Goal: Information Seeking & Learning: Learn about a topic

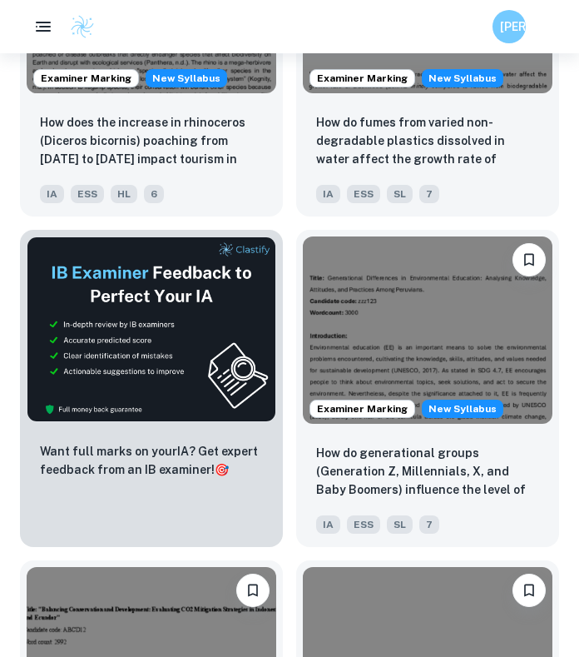
scroll to position [890, 0]
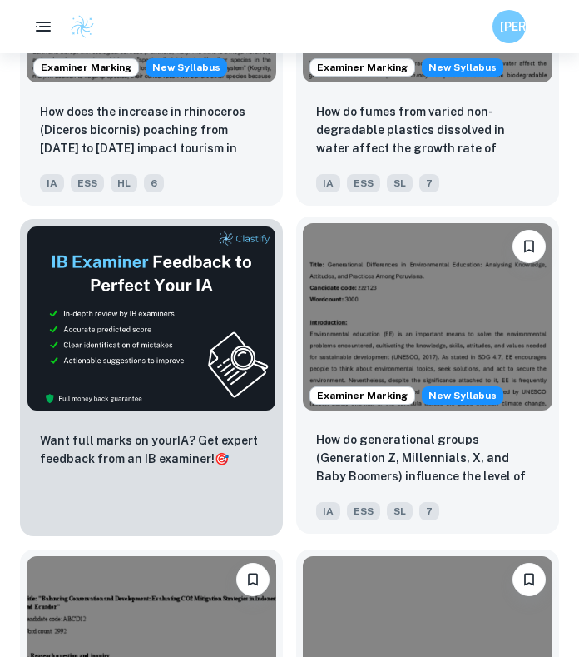
click at [392, 351] on img at bounding box center [428, 316] width 250 height 187
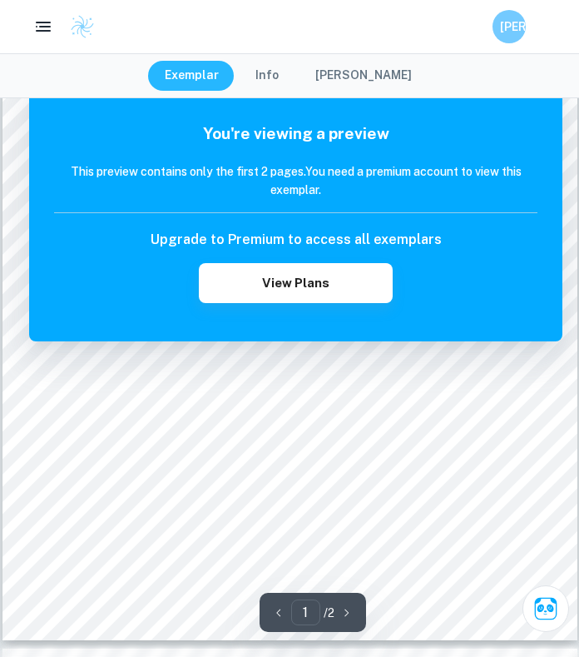
scroll to position [295, 0]
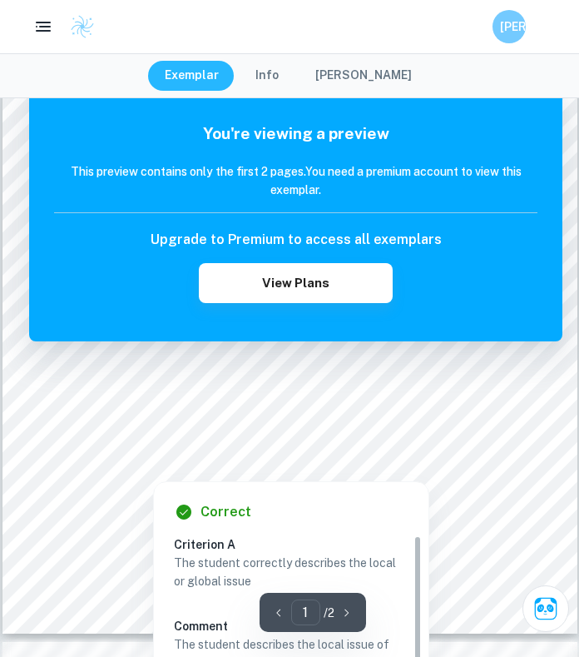
click at [392, 434] on div at bounding box center [290, 432] width 436 height 22
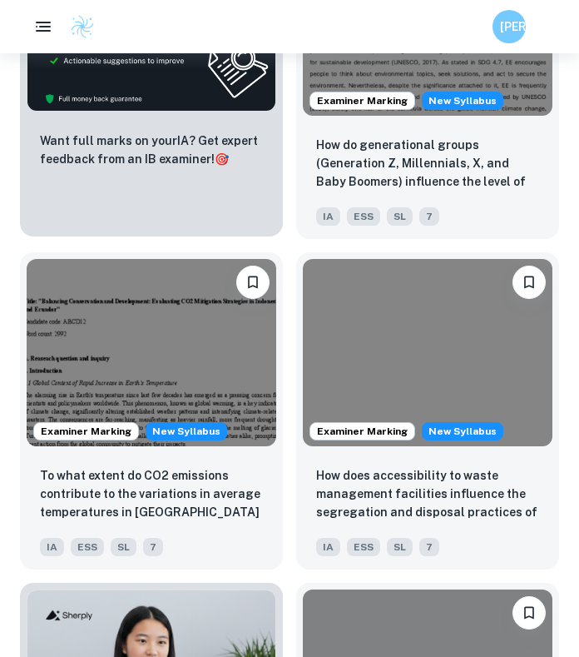
scroll to position [1309, 0]
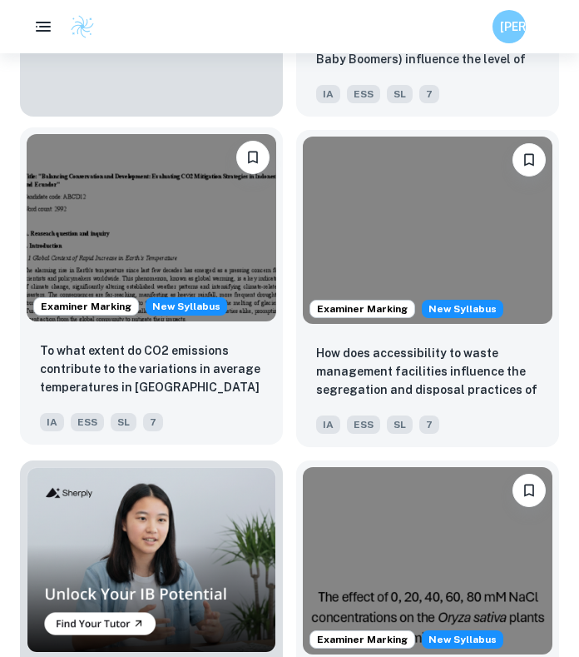
click at [215, 238] on img at bounding box center [152, 227] width 250 height 187
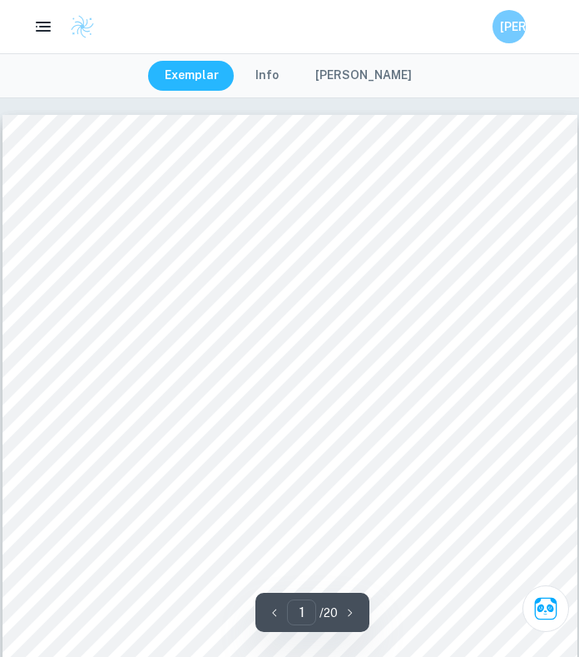
scroll to position [27, 0]
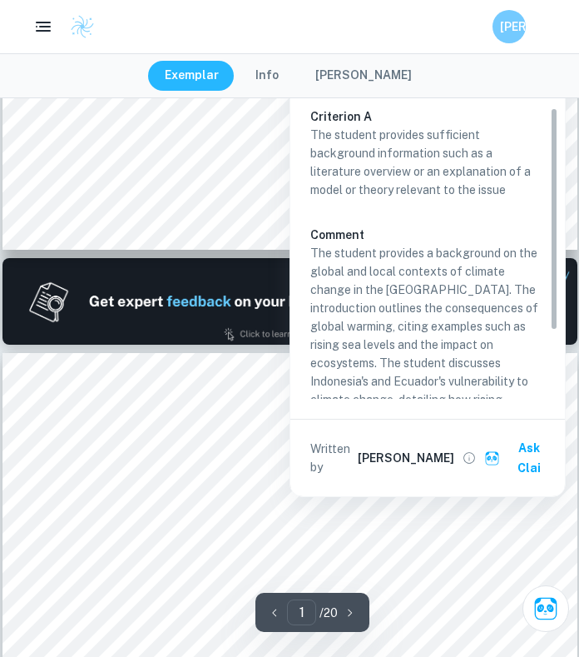
type input "2"
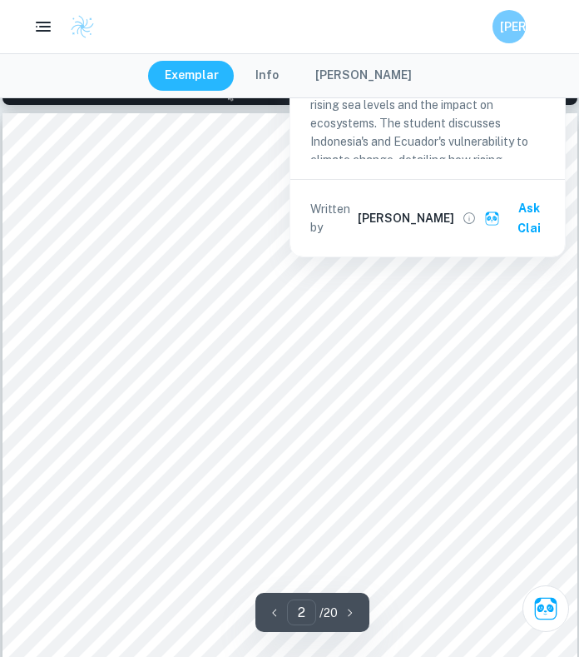
scroll to position [886, 0]
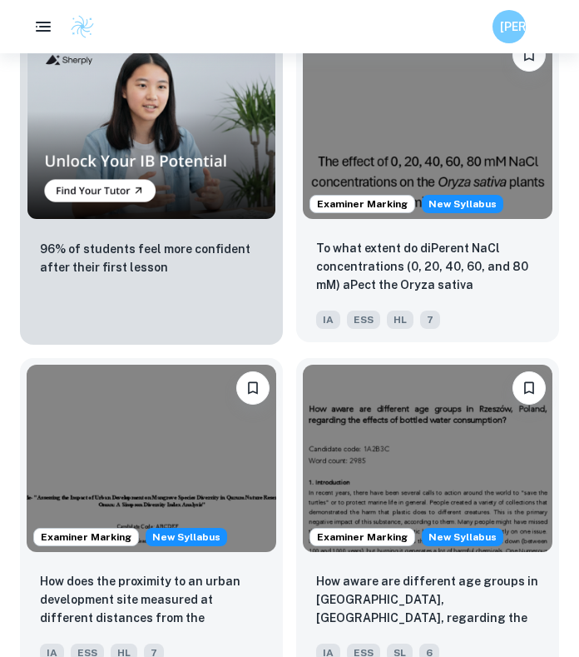
scroll to position [1747, 0]
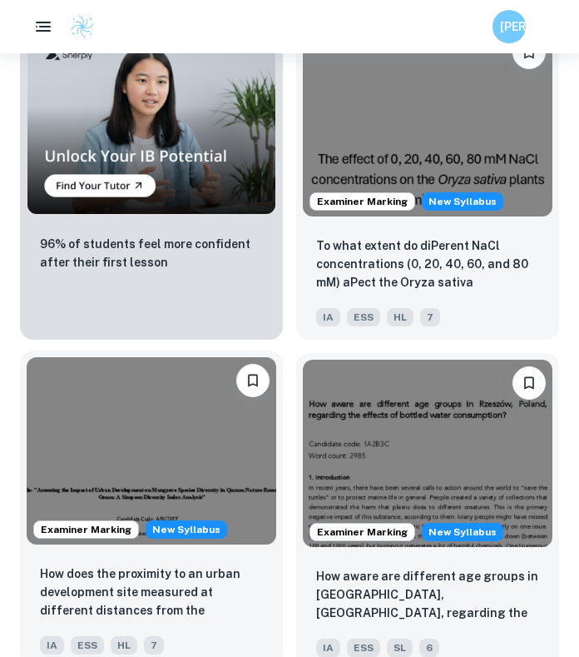
click at [191, 495] on img at bounding box center [152, 450] width 250 height 187
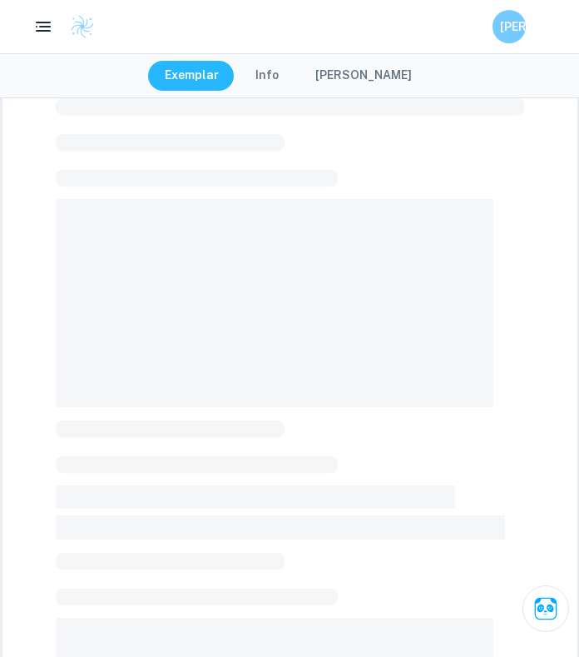
scroll to position [76, 0]
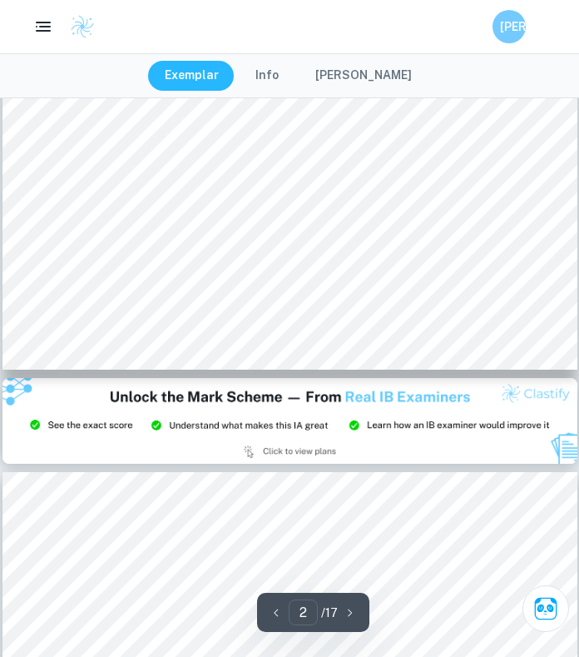
type input "3"
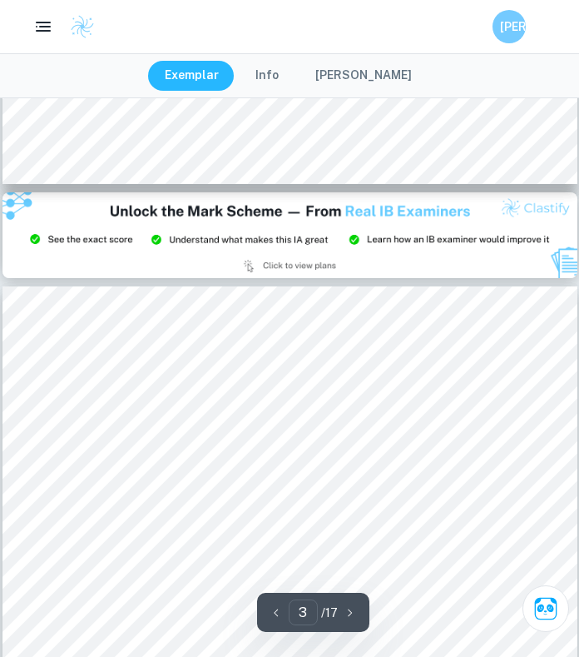
scroll to position [1613, 0]
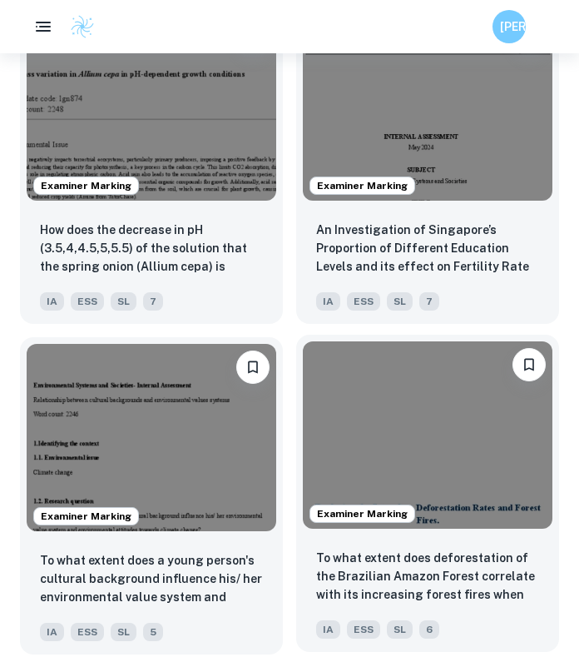
scroll to position [2434, 0]
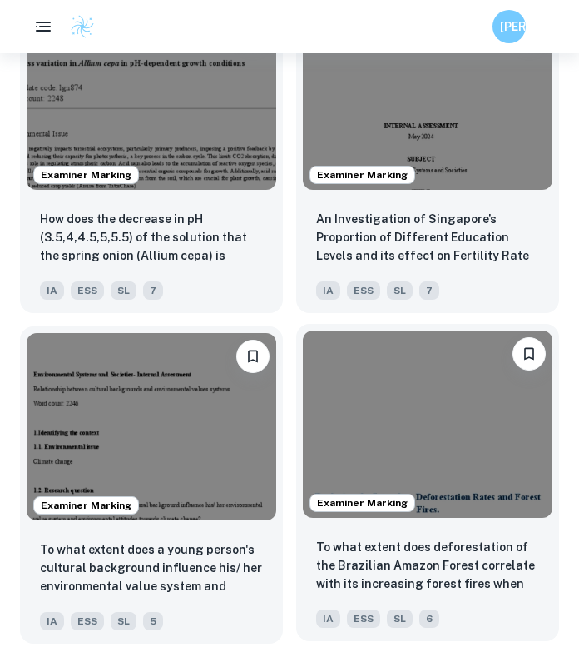
click at [414, 505] on img at bounding box center [428, 423] width 250 height 187
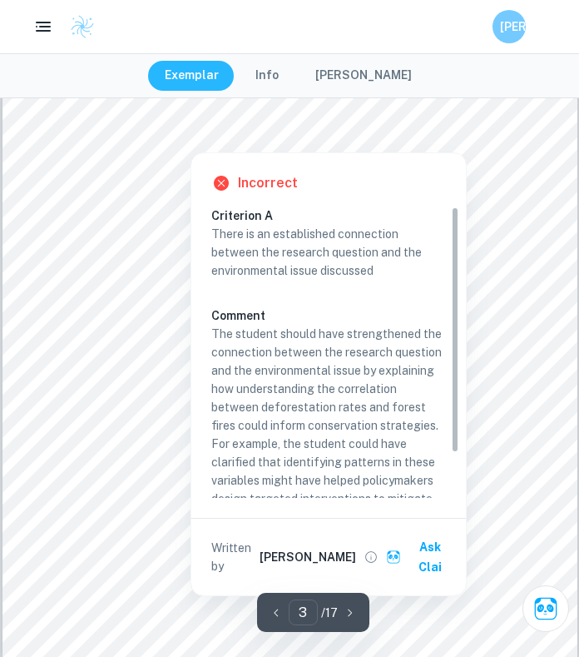
scroll to position [2107, 0]
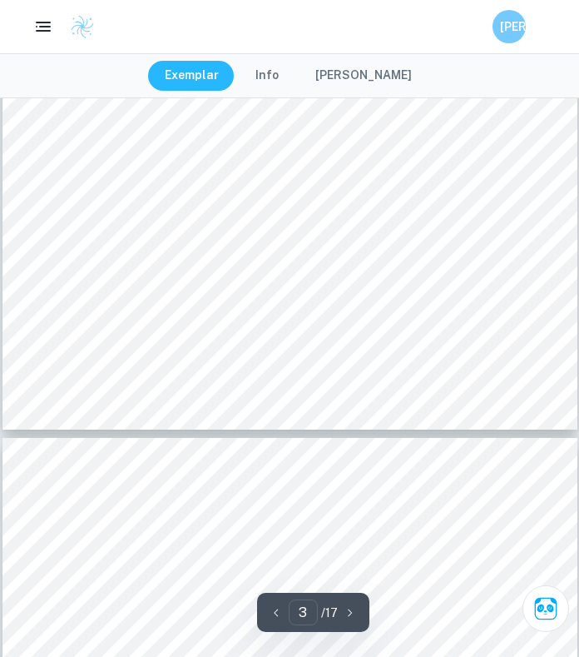
type input "4"
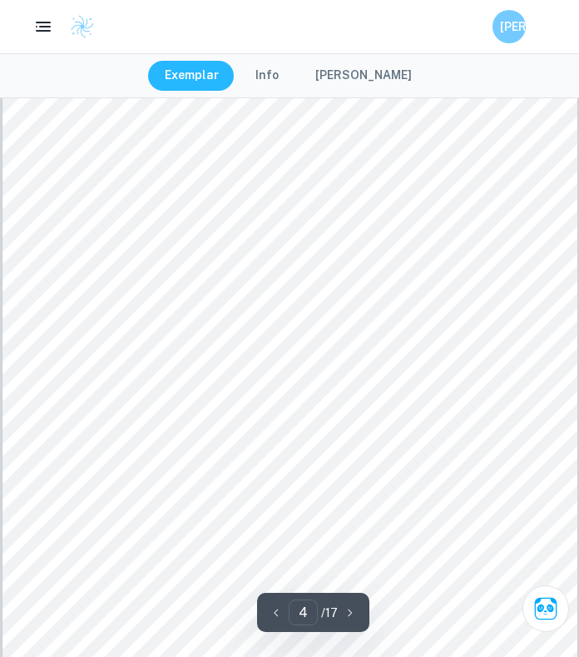
scroll to position [2905, 0]
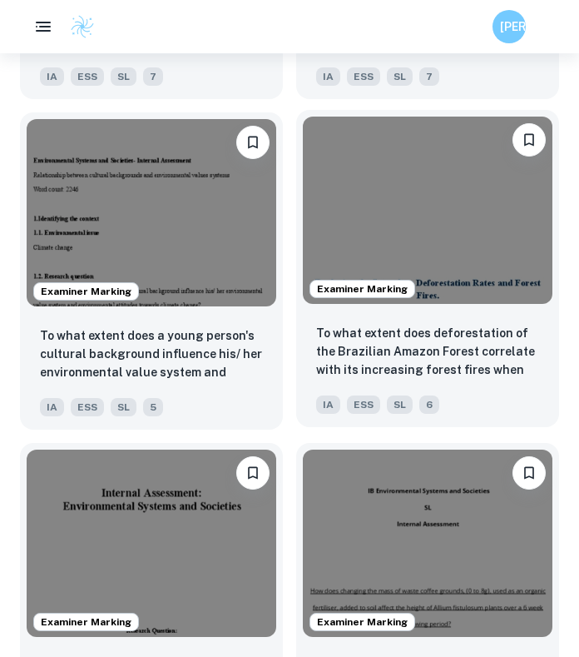
scroll to position [2843, 0]
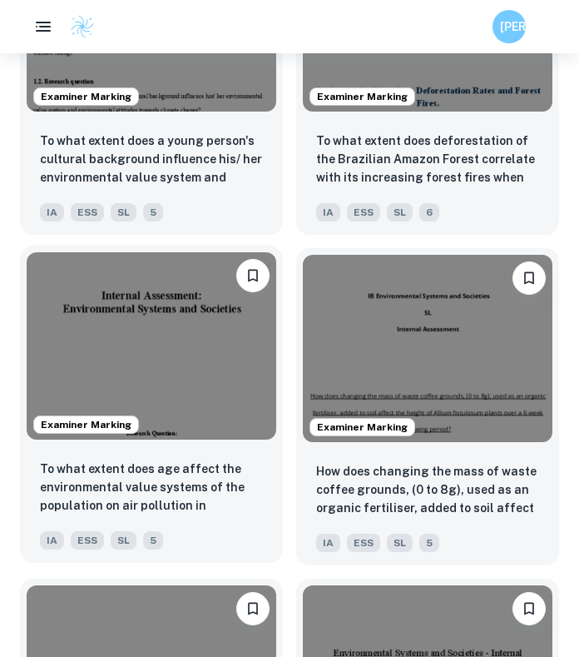
click at [158, 394] on img at bounding box center [152, 345] width 250 height 187
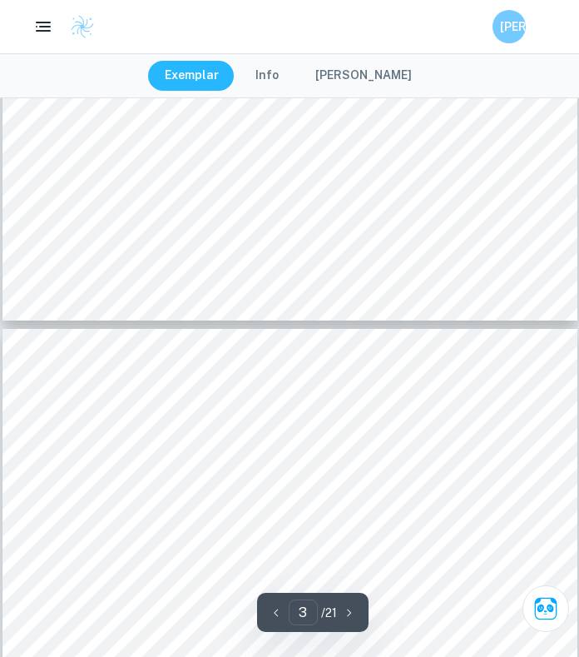
type input "4"
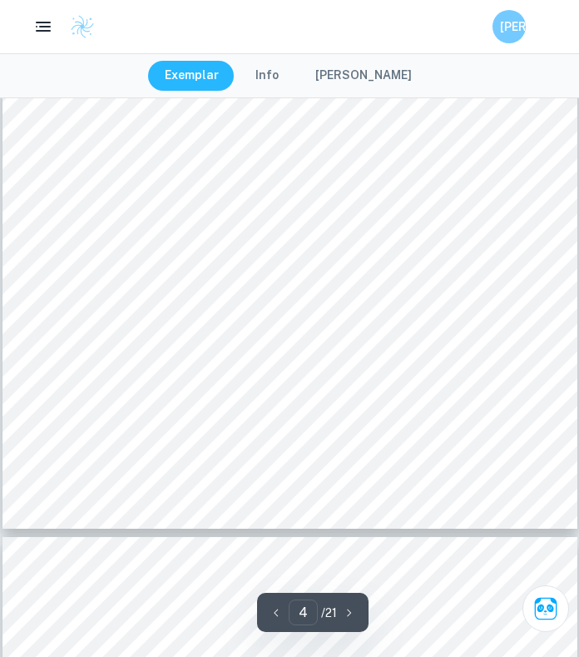
scroll to position [2785, 0]
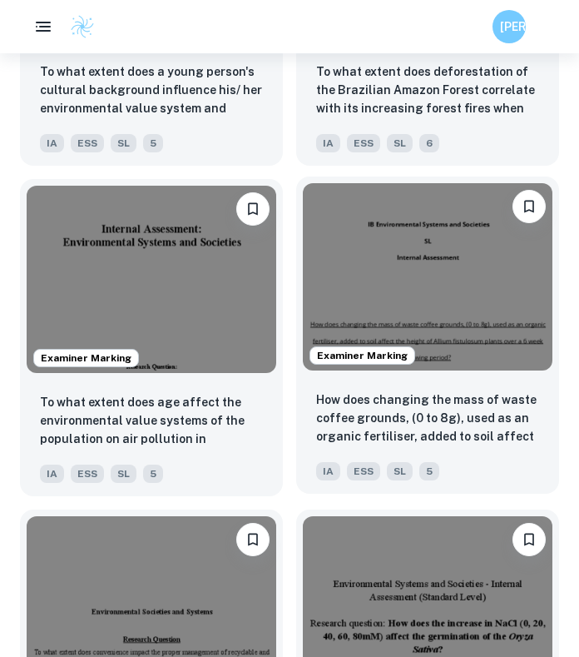
scroll to position [2914, 0]
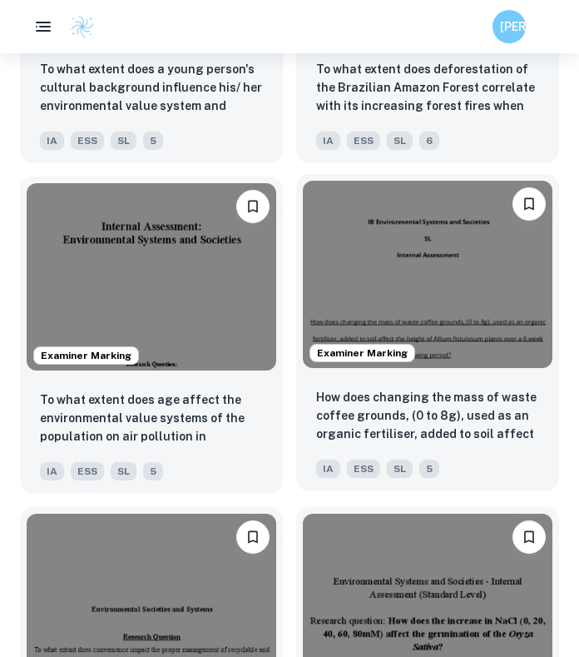
click at [409, 320] on img at bounding box center [428, 274] width 250 height 187
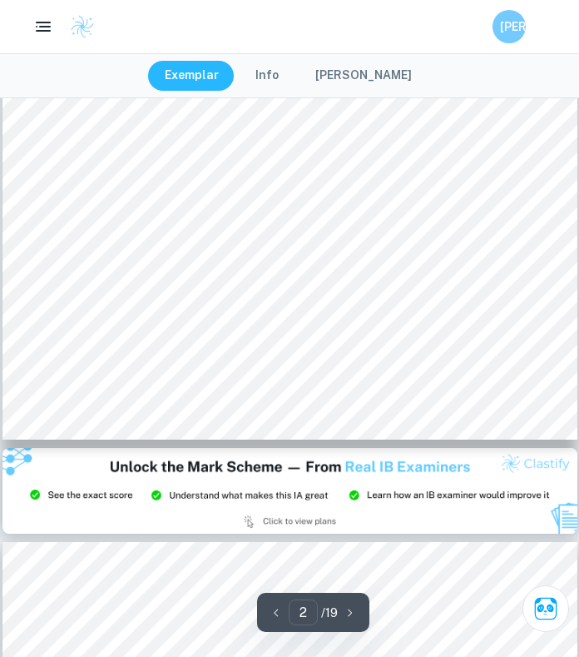
scroll to position [1305, 0]
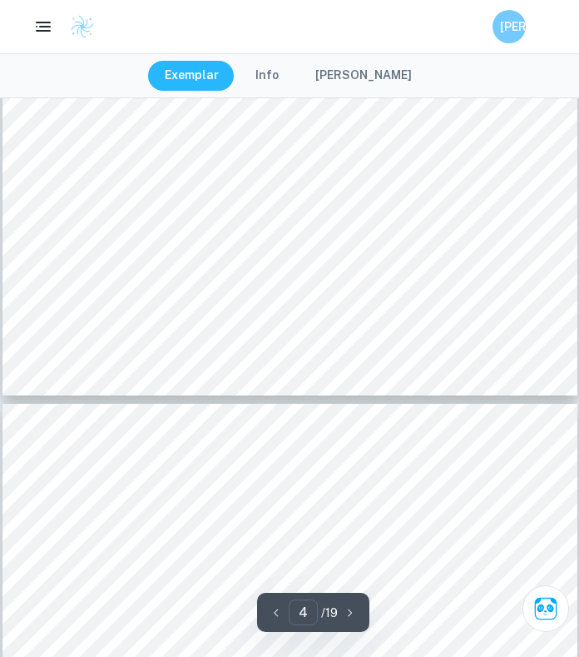
type input "5"
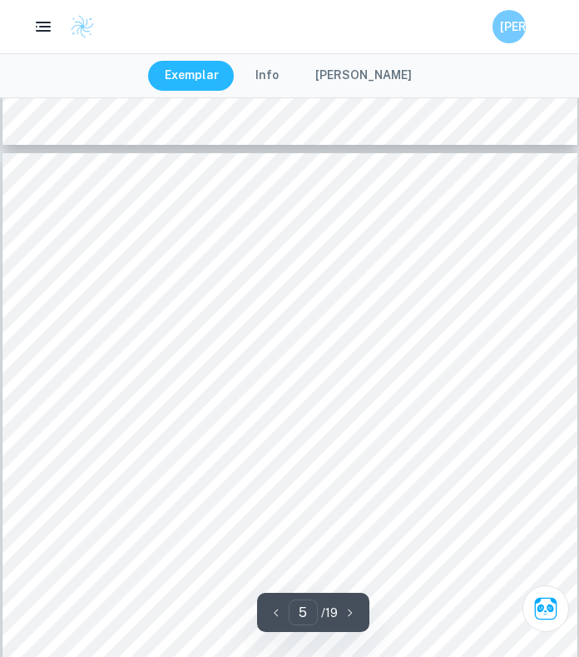
scroll to position [3161, 0]
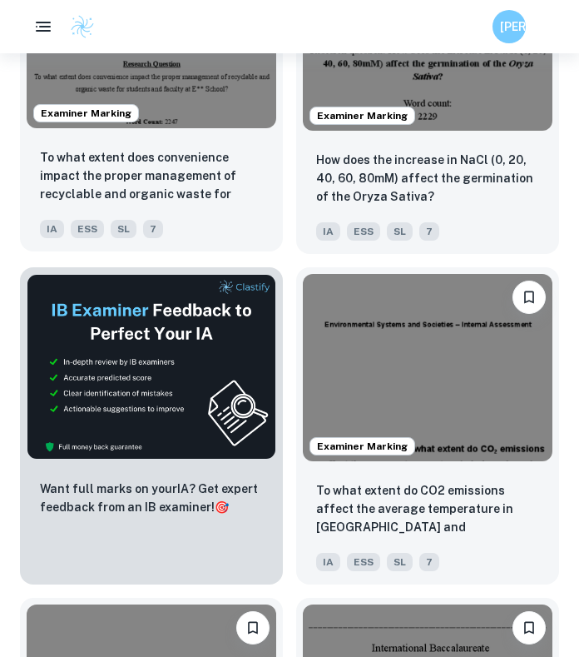
scroll to position [3487, 0]
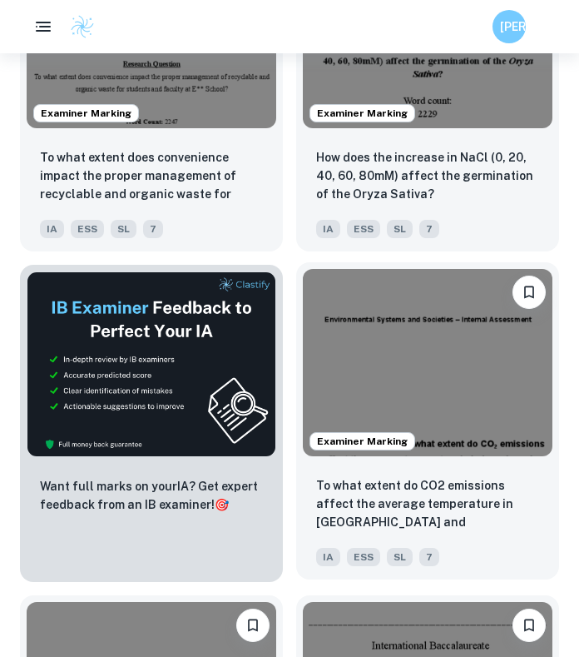
click at [404, 399] on img at bounding box center [428, 362] width 250 height 187
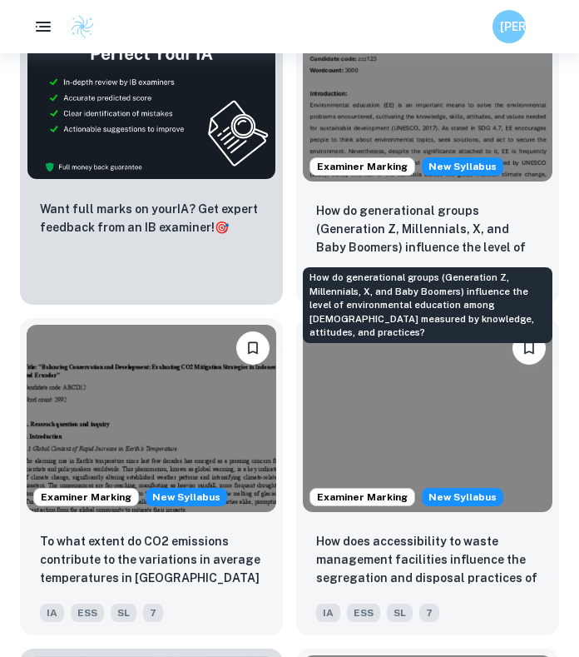
scroll to position [1153, 0]
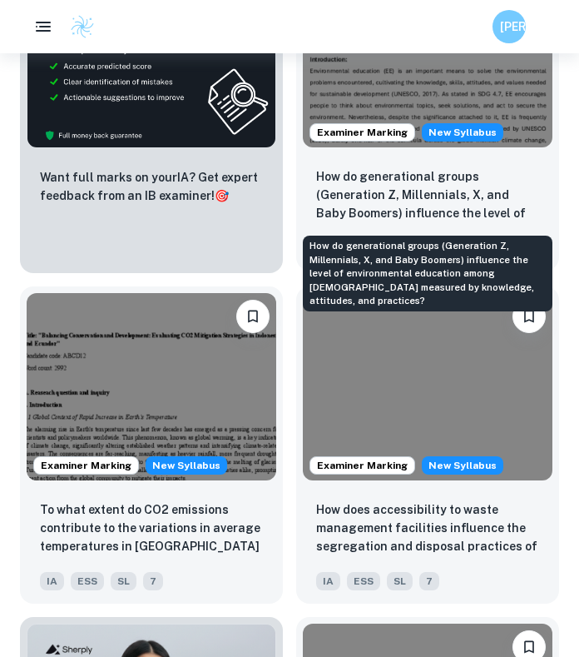
click at [449, 221] on p "How do generational groups (Generation Z, Millennials, X, and Baby Boomers) inf…" at bounding box center [427, 195] width 223 height 57
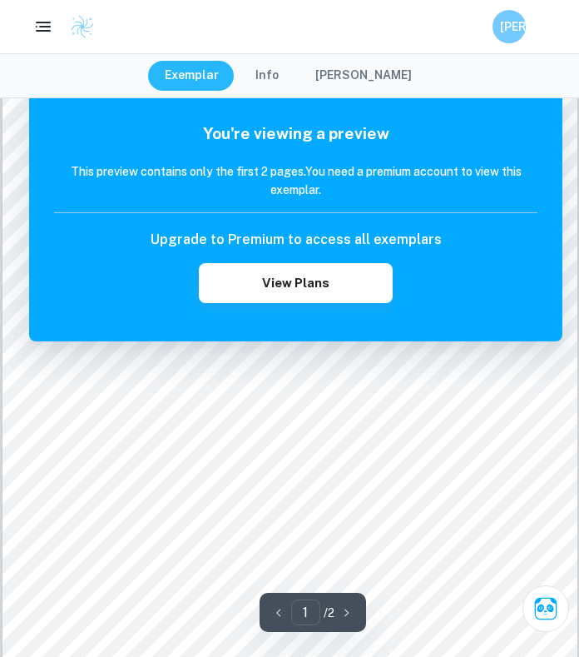
scroll to position [234, 0]
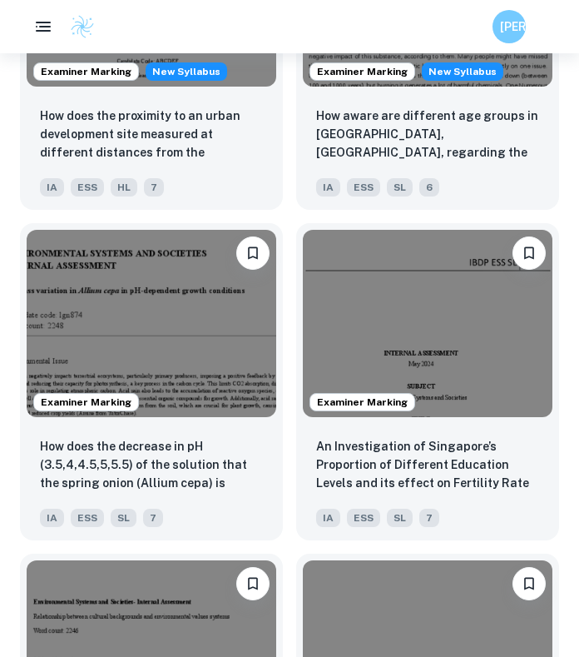
scroll to position [2227, 0]
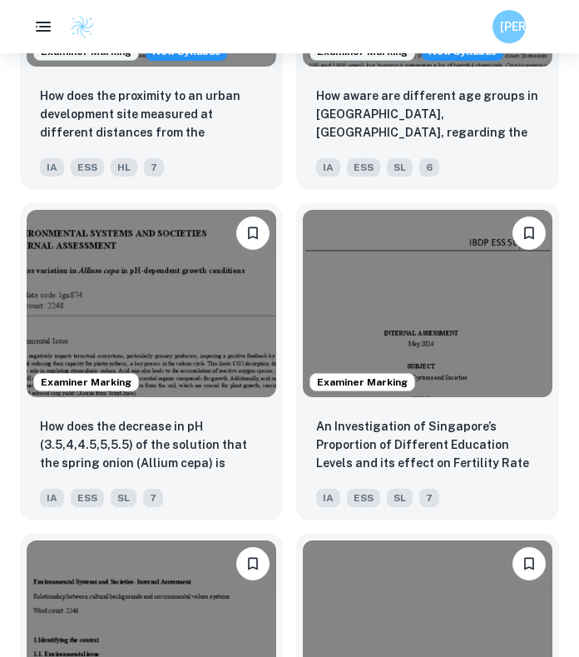
click at [370, 301] on img at bounding box center [428, 303] width 250 height 187
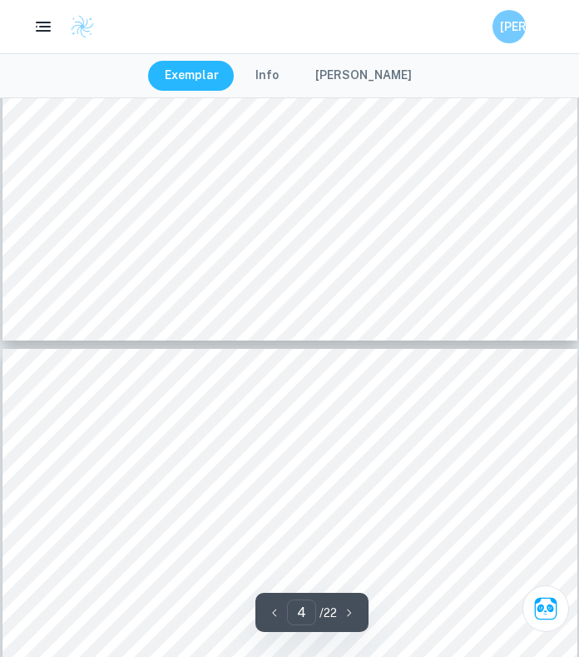
type input "5"
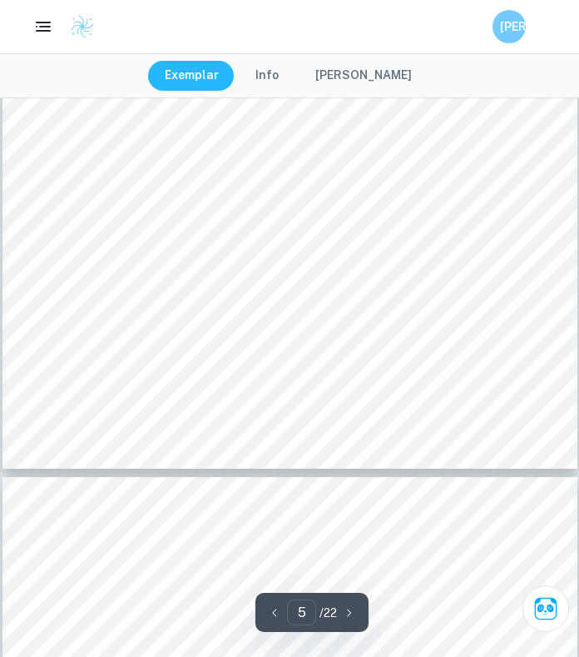
scroll to position [3597, 0]
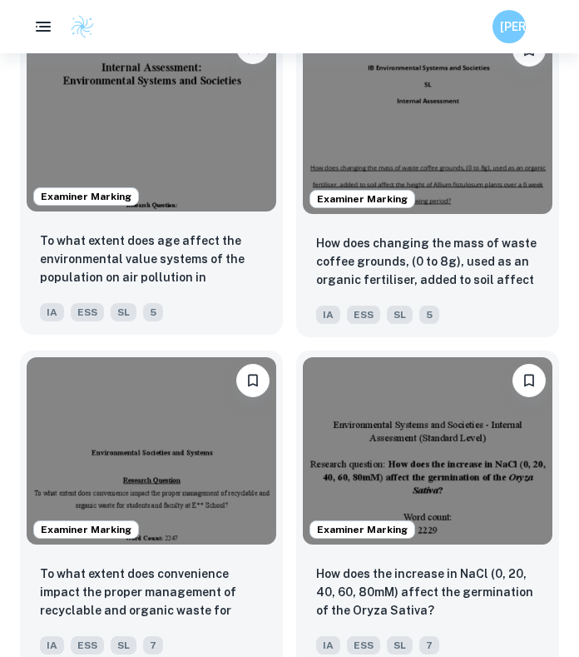
scroll to position [3072, 0]
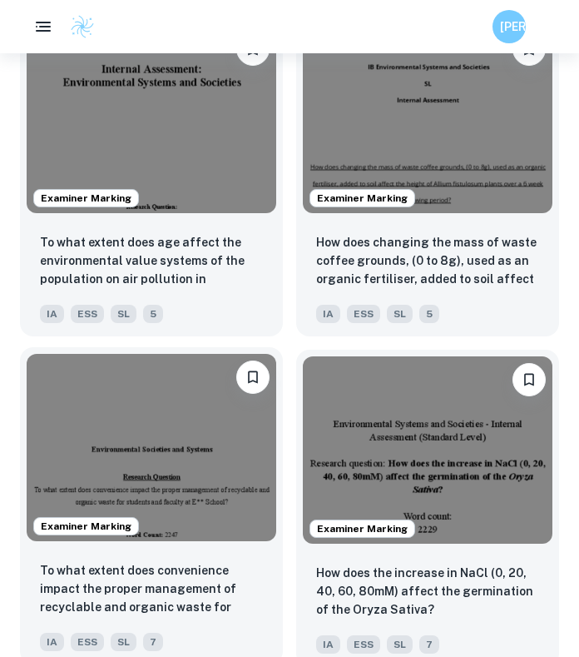
click at [234, 466] on img at bounding box center [152, 447] width 250 height 187
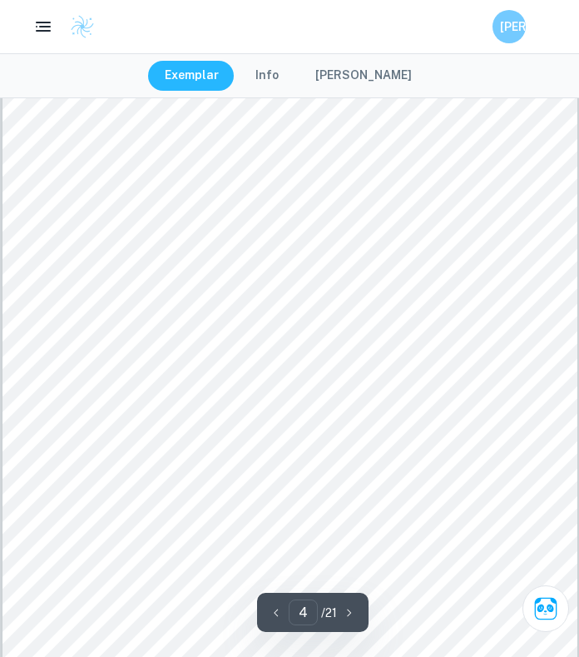
scroll to position [2586, 0]
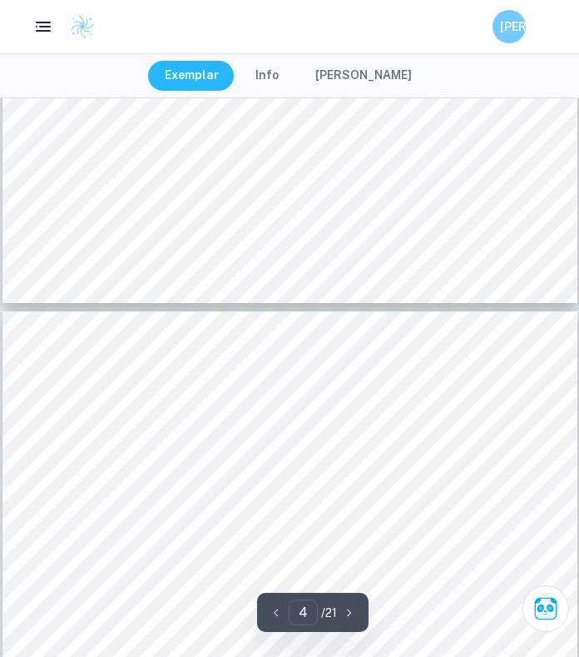
type input "5"
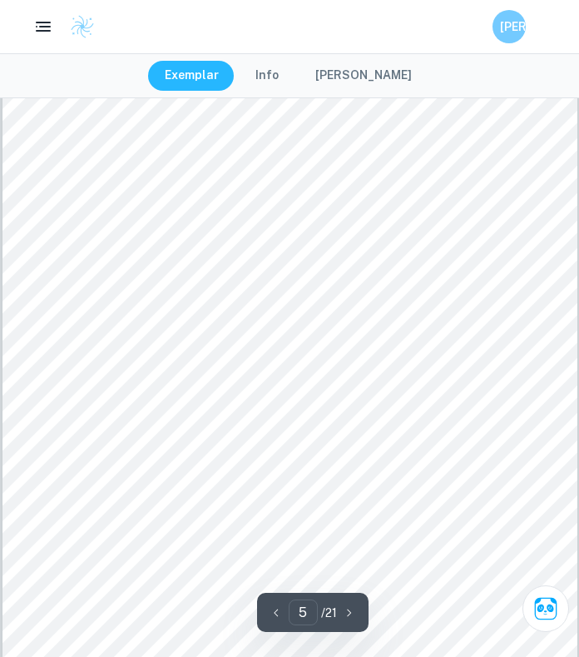
scroll to position [3279, 0]
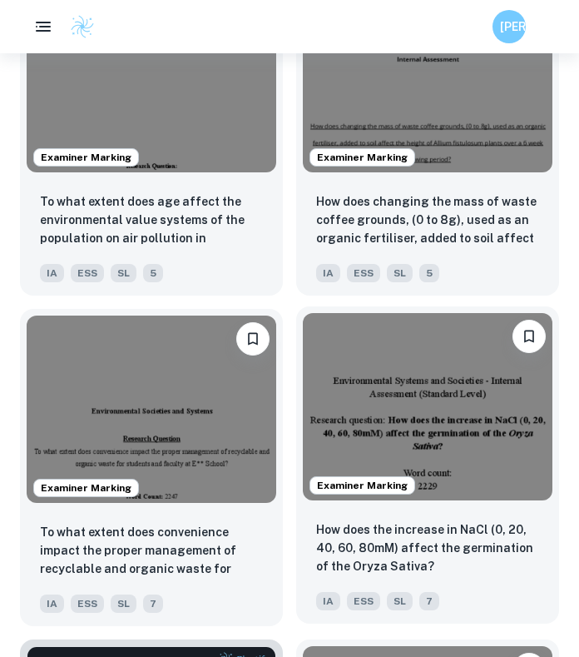
scroll to position [3136, 0]
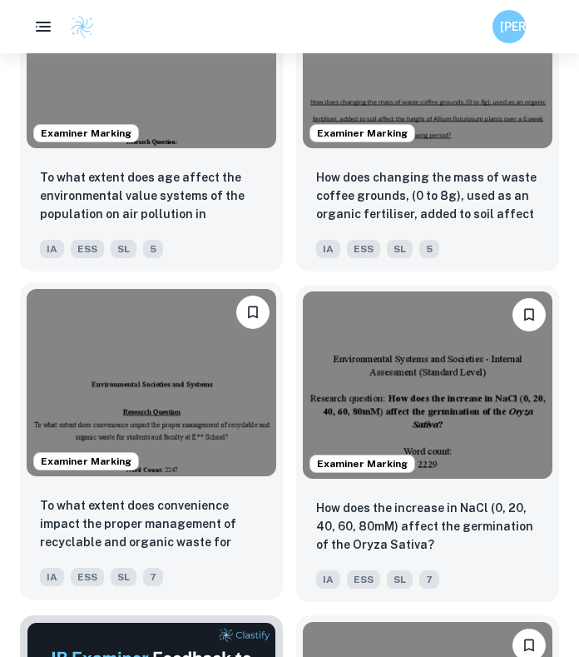
click at [215, 389] on img at bounding box center [152, 382] width 250 height 187
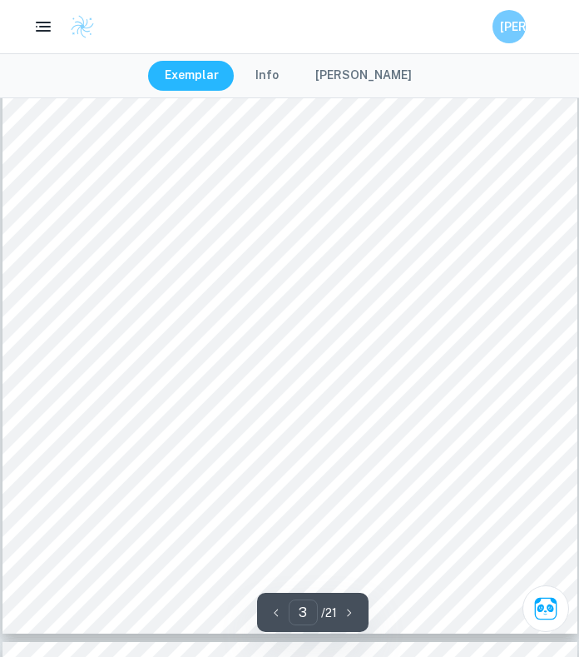
scroll to position [1879, 0]
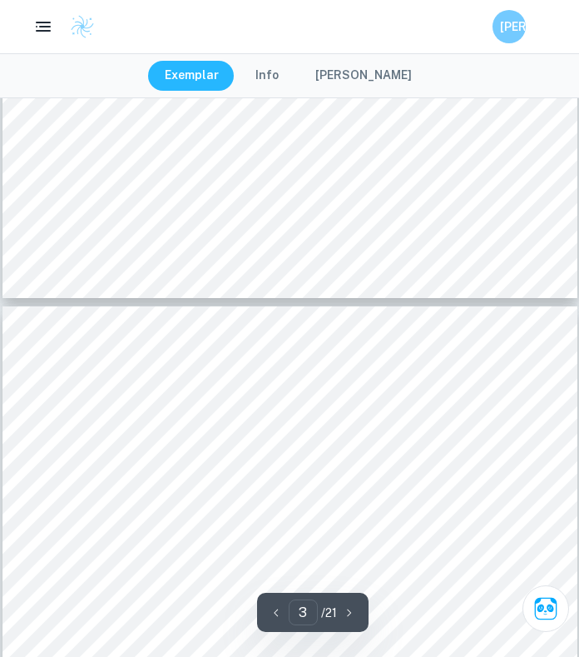
type input "4"
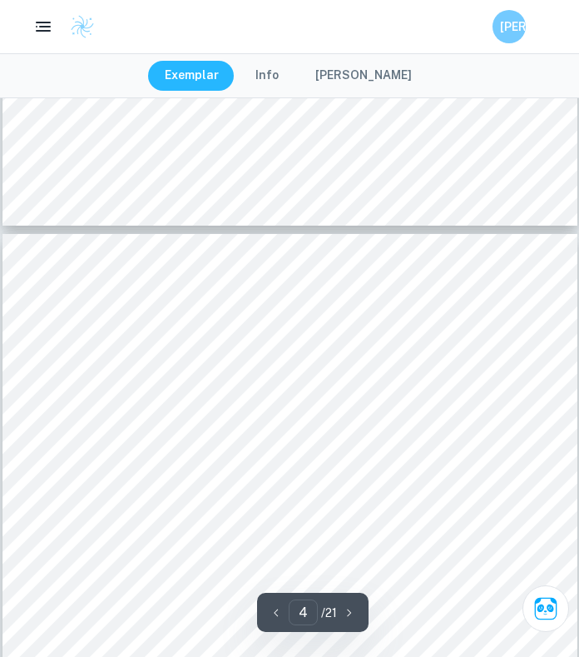
scroll to position [2529, 0]
